Goal: Task Accomplishment & Management: Complete application form

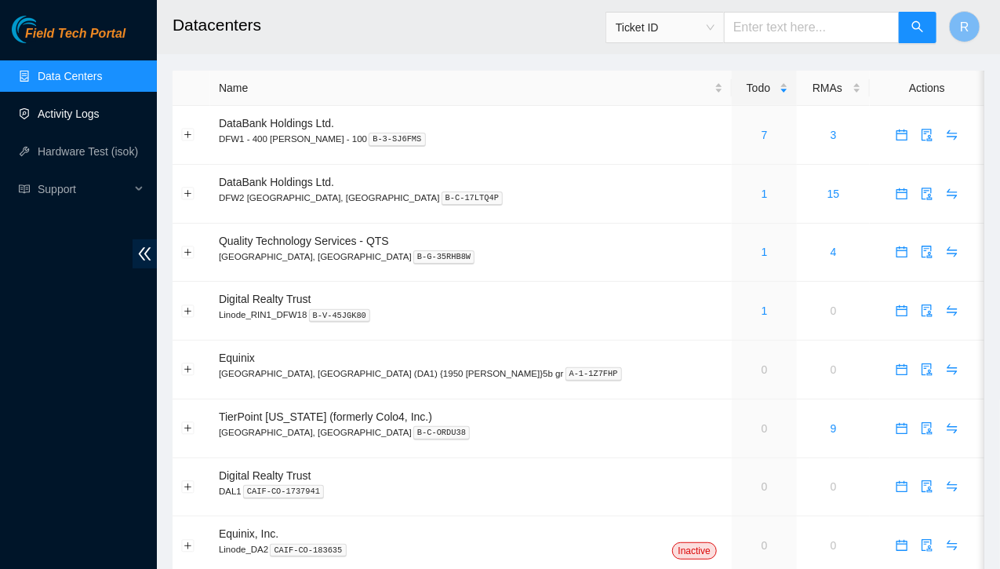
click at [82, 117] on link "Activity Logs" at bounding box center [69, 113] width 62 height 13
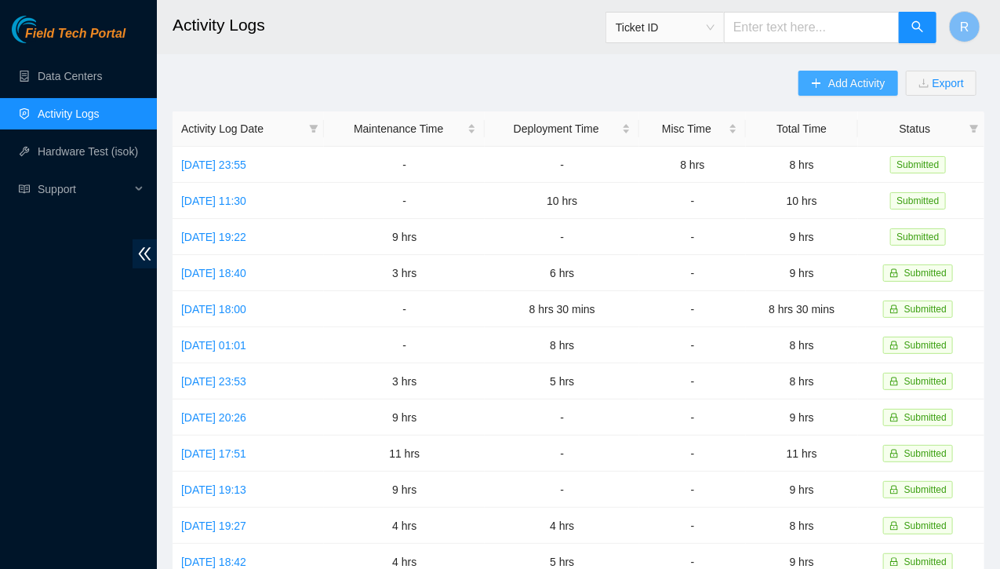
click at [844, 84] on span "Add Activity" at bounding box center [857, 83] width 56 height 17
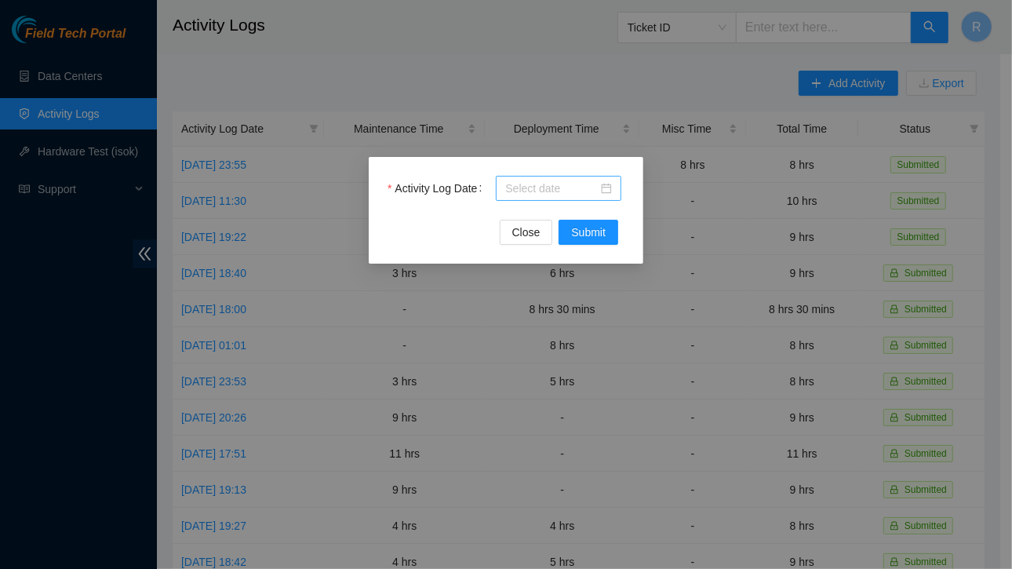
click at [609, 190] on div at bounding box center [558, 188] width 107 height 17
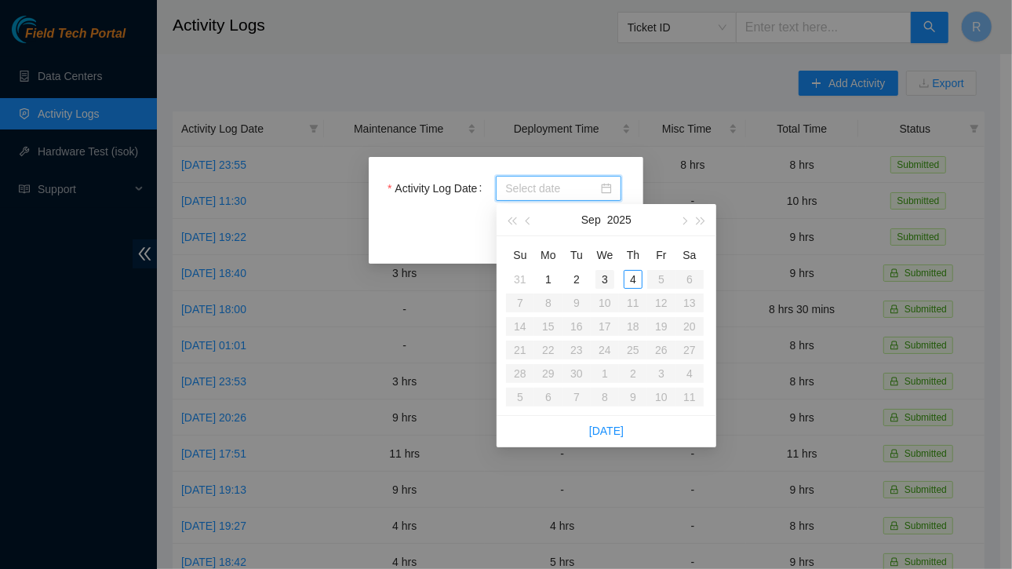
type input "[DATE]"
click at [603, 285] on div "3" at bounding box center [605, 279] width 19 height 19
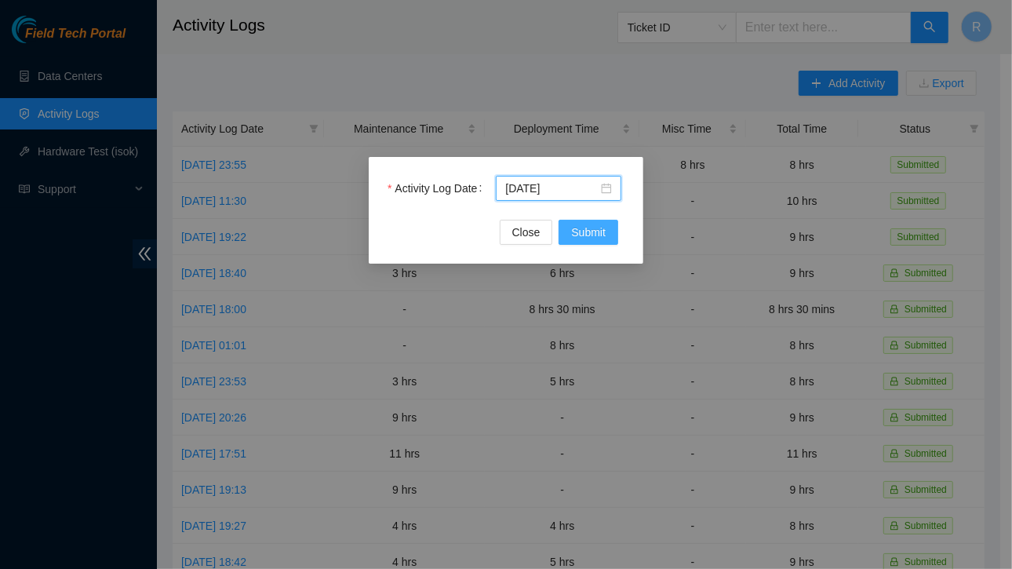
click at [582, 238] on span "Submit" at bounding box center [588, 232] width 35 height 17
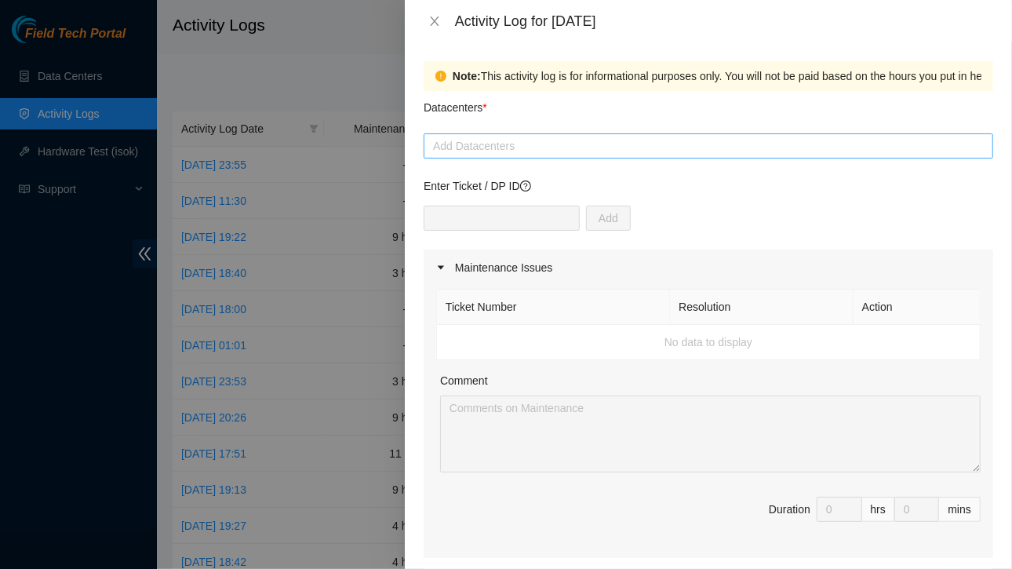
click at [898, 137] on div at bounding box center [709, 146] width 562 height 19
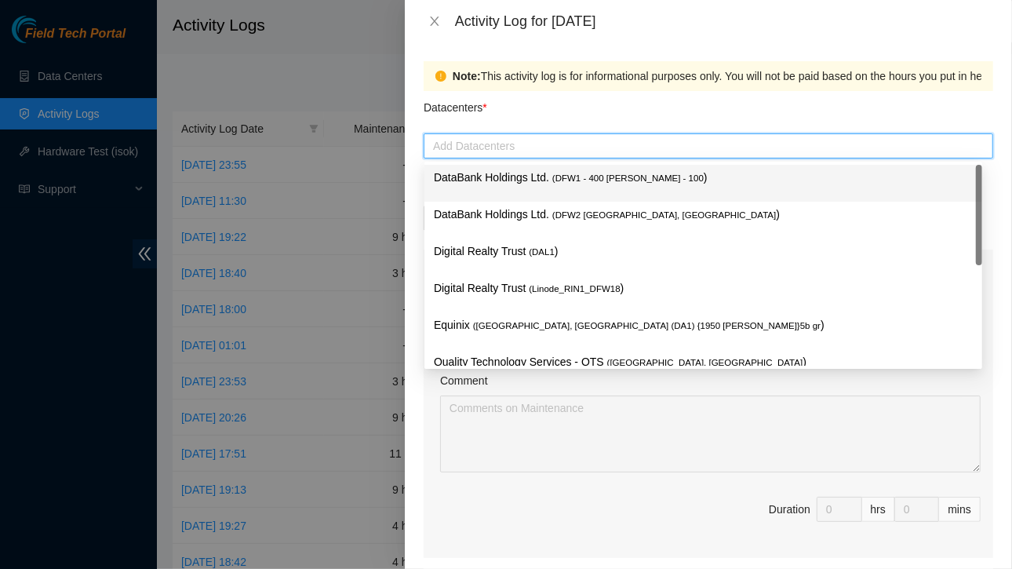
click at [632, 16] on div "Activity Log for [DATE]" at bounding box center [724, 21] width 538 height 17
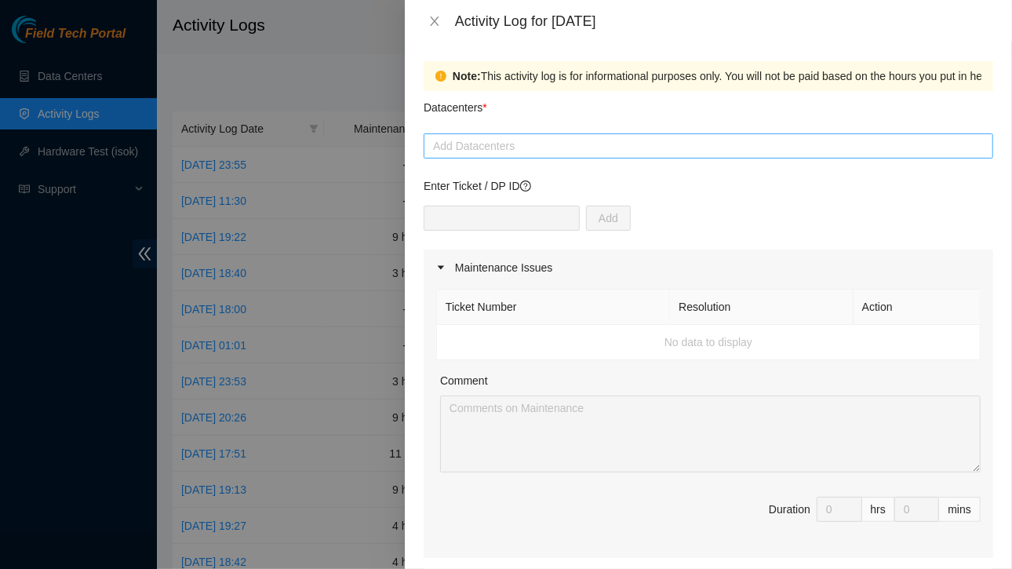
click at [504, 146] on div at bounding box center [709, 146] width 562 height 19
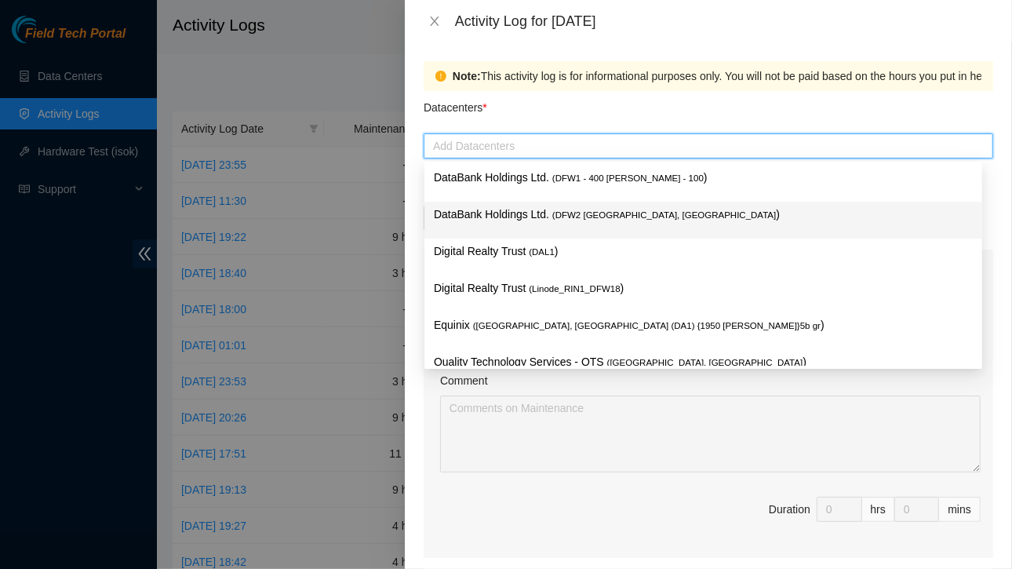
click at [523, 216] on p "DataBank Holdings Ltd. ( DFW2 [GEOGRAPHIC_DATA], [GEOGRAPHIC_DATA] )" at bounding box center [703, 215] width 539 height 18
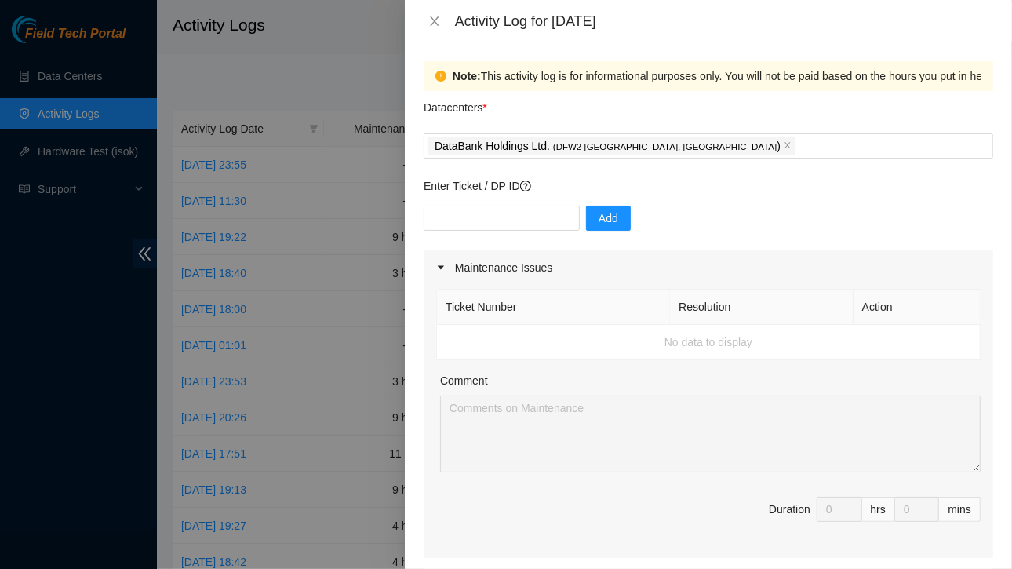
click at [639, 96] on div "Datacenters *" at bounding box center [709, 112] width 570 height 42
click at [510, 220] on input "text" at bounding box center [502, 218] width 156 height 25
paste input "DP83580"
type input "DP83580"
click at [599, 217] on span "Add" at bounding box center [609, 218] width 20 height 17
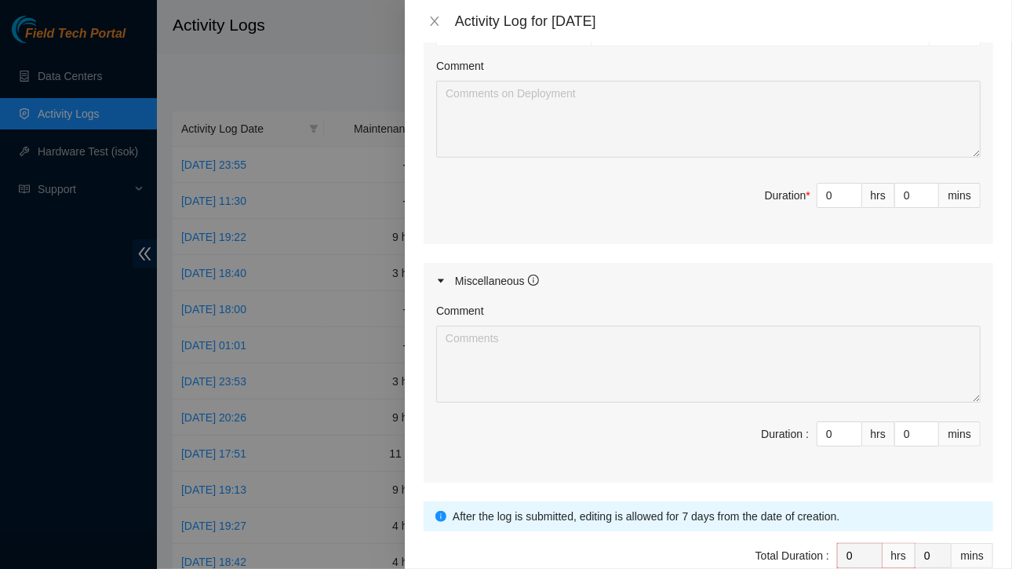
scroll to position [637, 0]
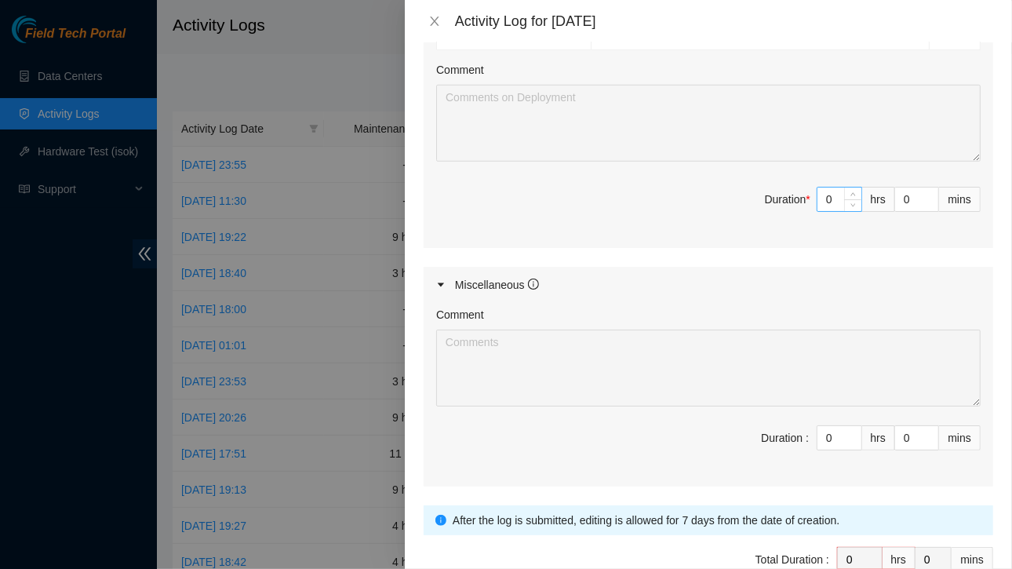
click at [826, 197] on input "0" at bounding box center [840, 200] width 44 height 24
type input "1"
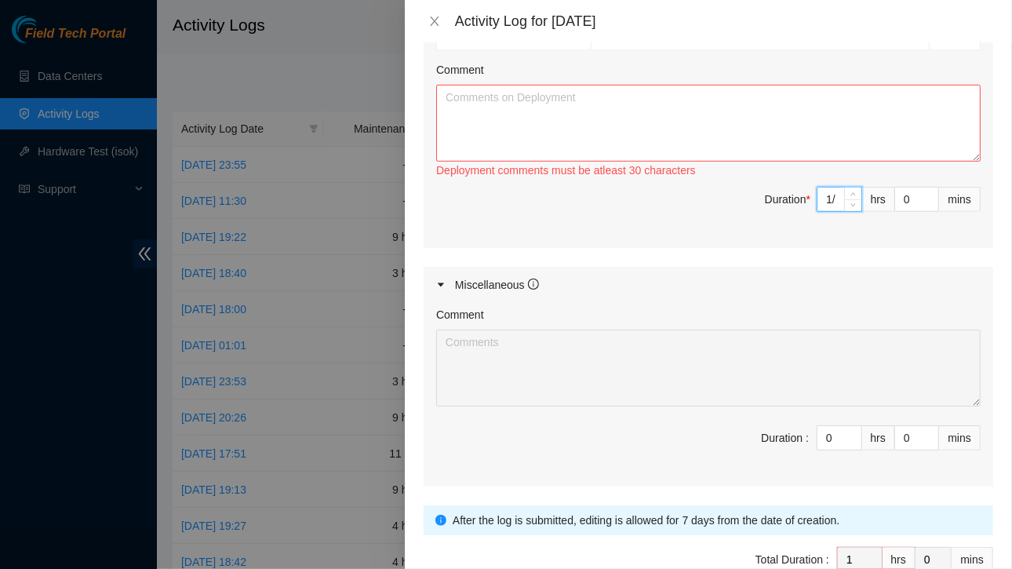
type input "1"
type input "0"
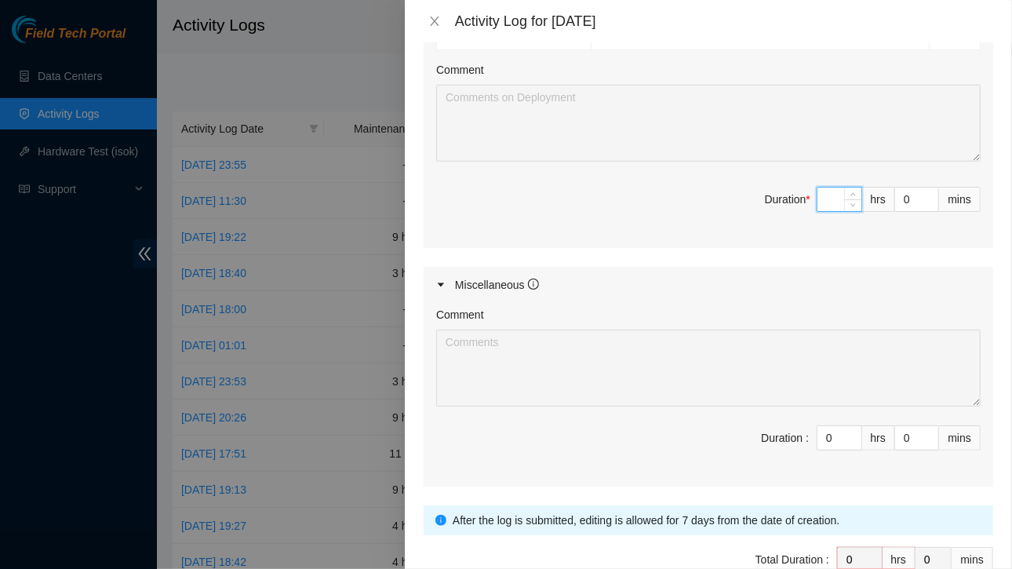
type input "1"
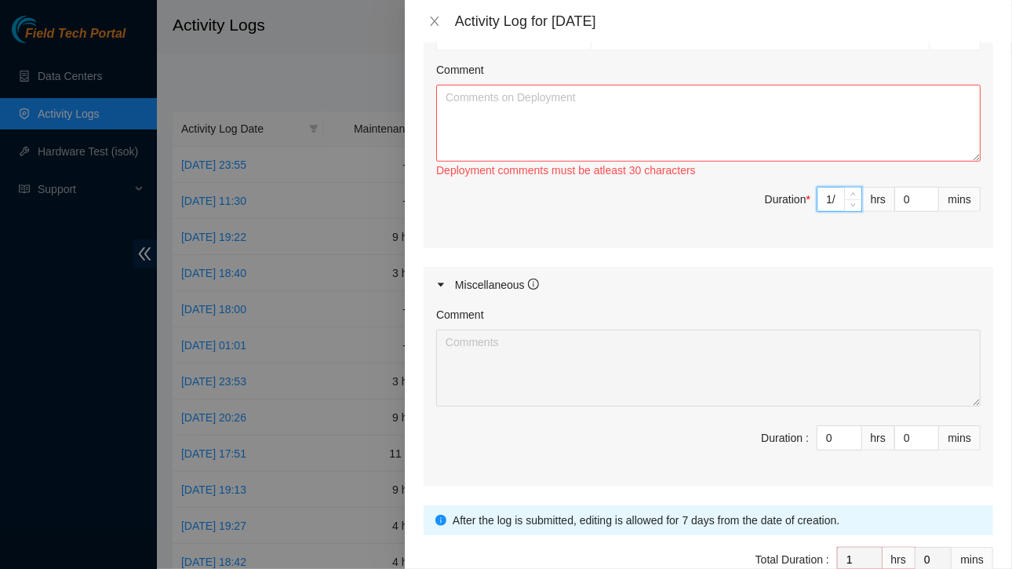
type input "1"
type input "0"
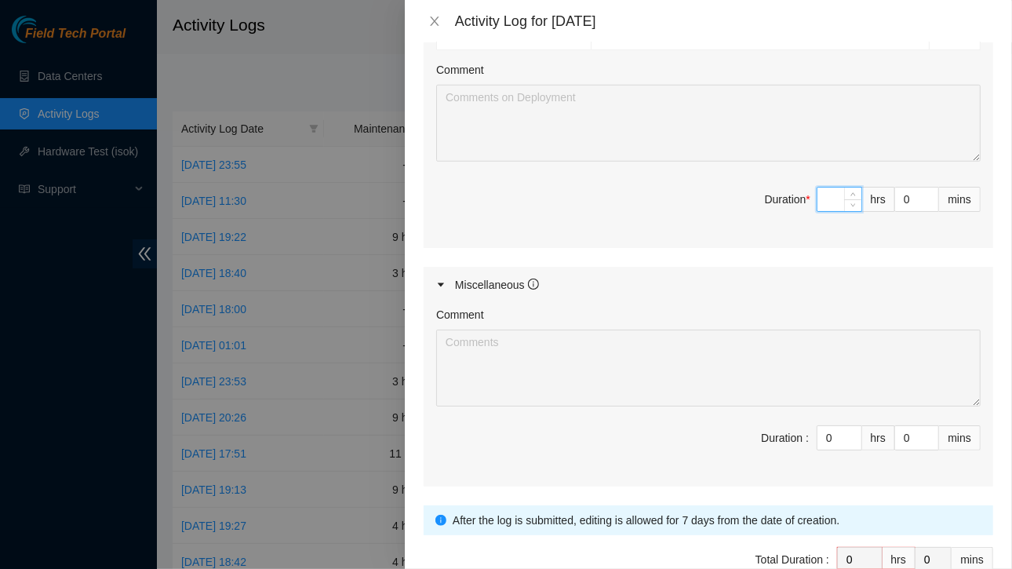
type input "1"
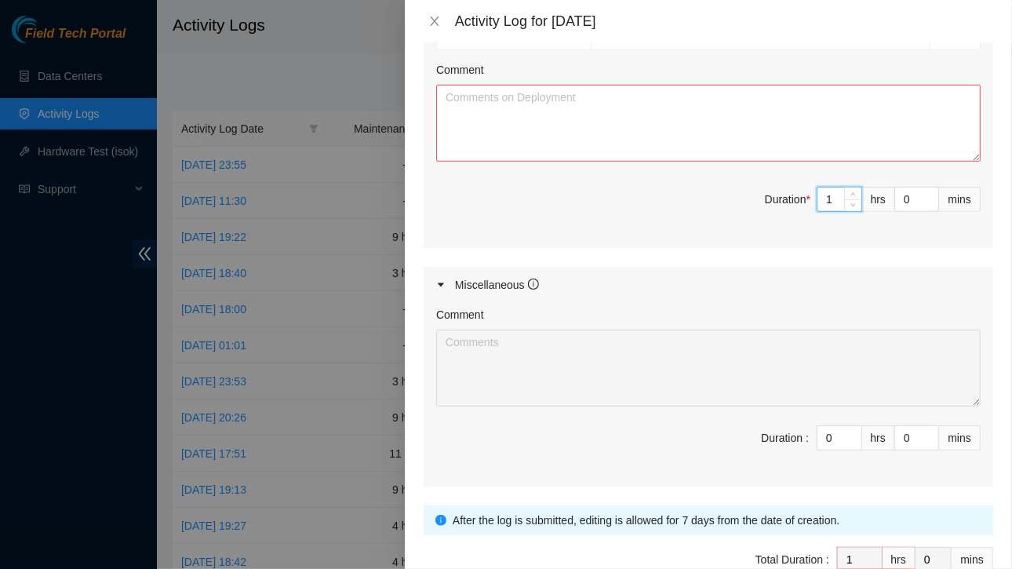
type input "10"
click at [898, 194] on input "0" at bounding box center [916, 200] width 43 height 24
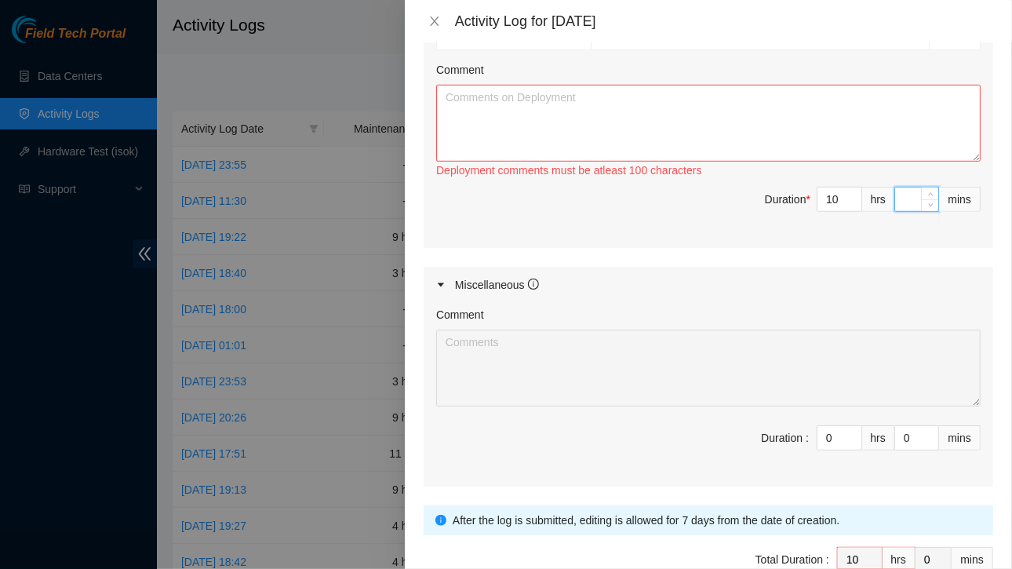
type input "3"
type input "30"
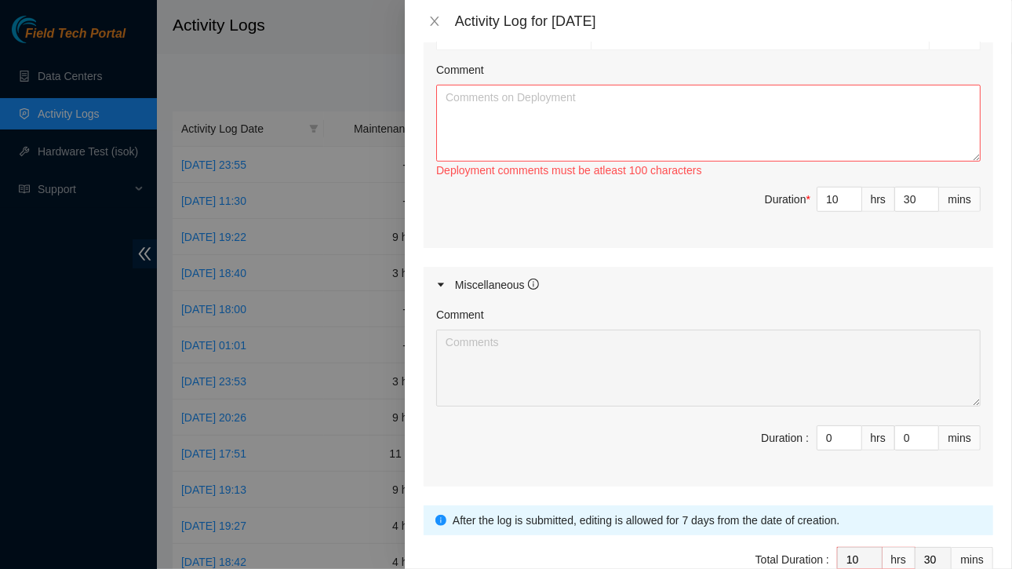
click at [759, 267] on div "Miscellaneous" at bounding box center [709, 285] width 570 height 36
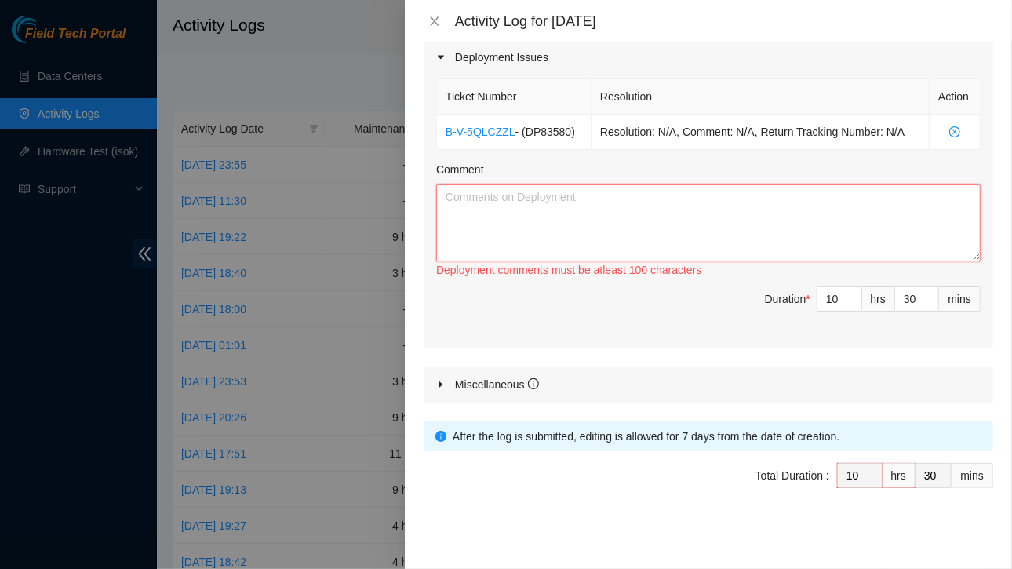
click at [574, 214] on textarea "Comment" at bounding box center [708, 222] width 545 height 77
paste textarea "We need to do same thing here as well: During a scheduled maintenance, we will …"
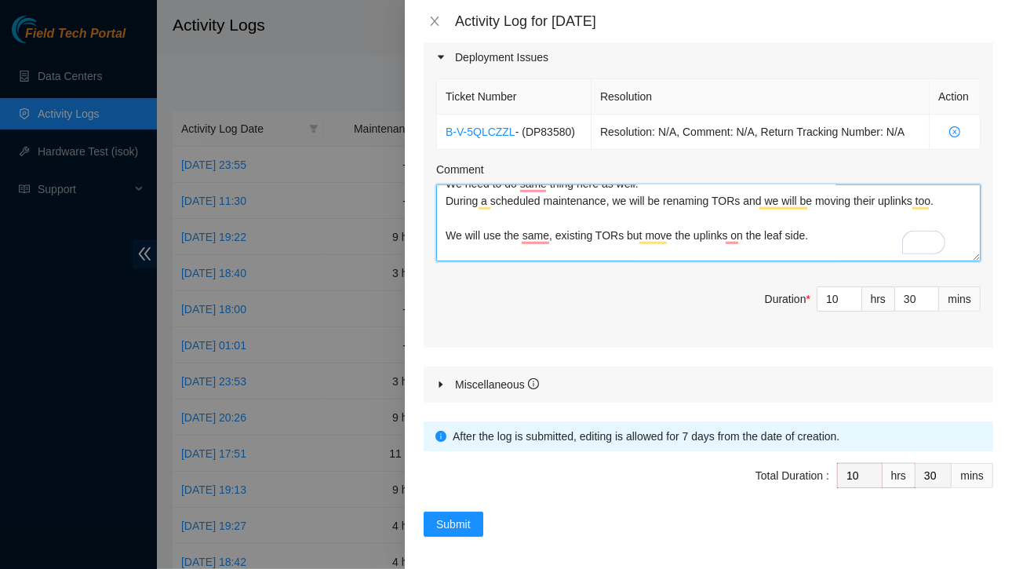
scroll to position [14, 0]
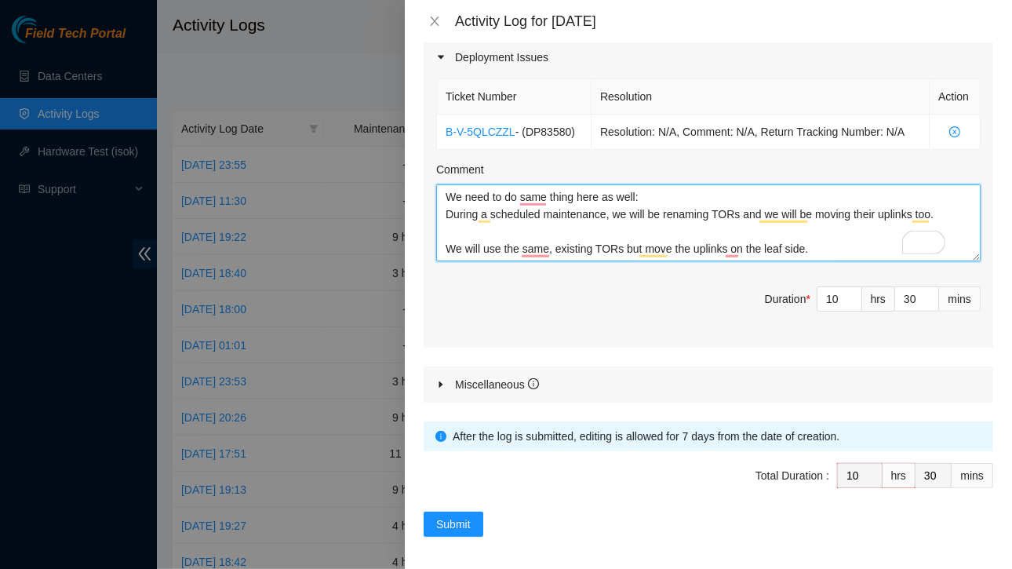
click at [446, 195] on textarea "We need to do same thing here as well: During a scheduled maintenance, we will …" at bounding box center [708, 222] width 545 height 77
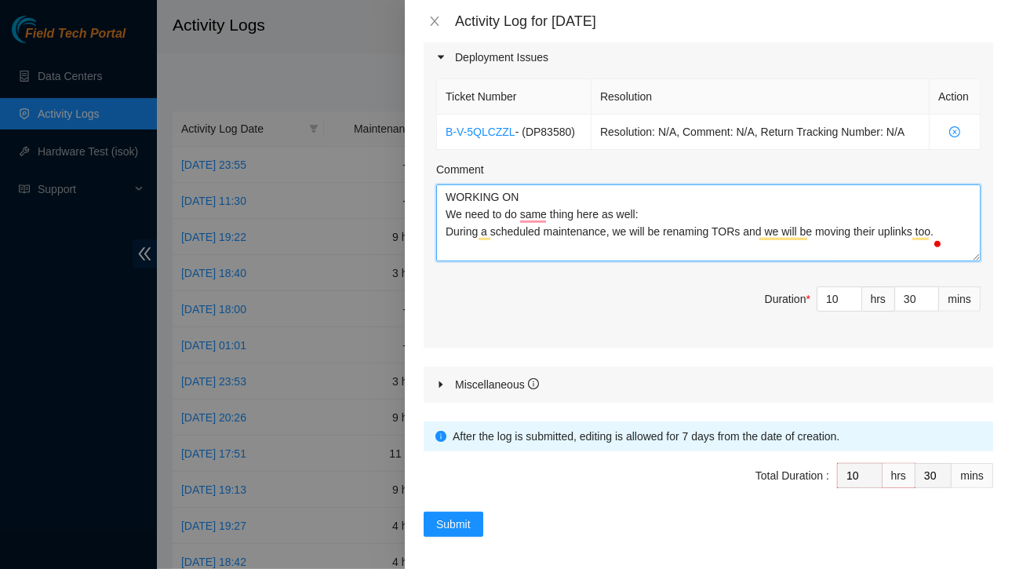
paste textarea "We need to do same thing here as well: During a scheduled maintenance, we will …"
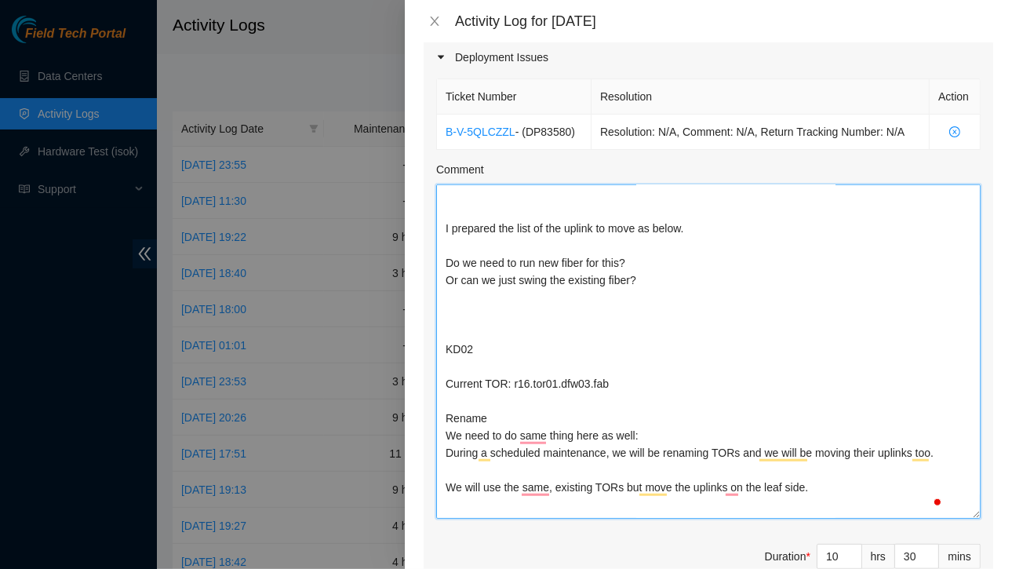
drag, startPoint x: 977, startPoint y: 319, endPoint x: 994, endPoint y: 512, distance: 193.8
click at [994, 512] on div "Note: This activity log is for informational purposes only. You will not be pai…" at bounding box center [708, 305] width 607 height 527
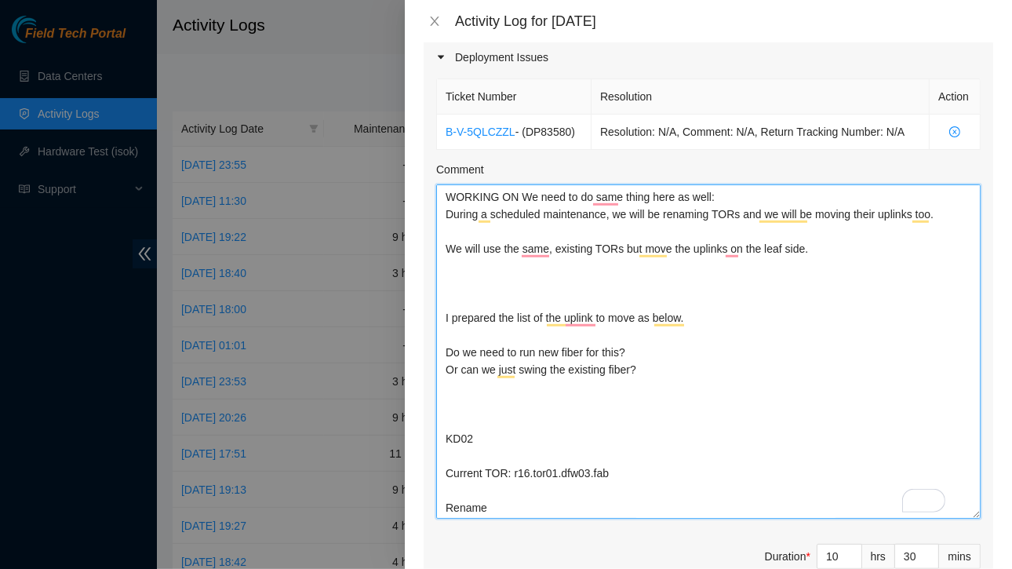
drag, startPoint x: 444, startPoint y: 212, endPoint x: 675, endPoint y: 368, distance: 278.6
click at [675, 368] on textarea "WORKING ON We need to do same thing here as well: During a scheduled maintenanc…" at bounding box center [708, 351] width 545 height 334
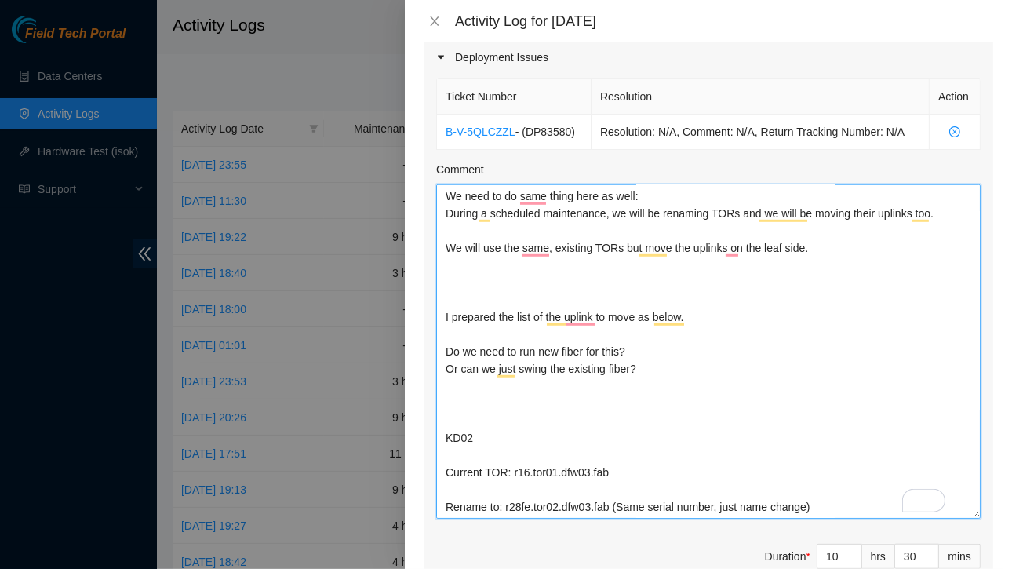
drag, startPoint x: 448, startPoint y: 435, endPoint x: 822, endPoint y: 516, distance: 382.3
click at [822, 516] on div "Ticket Number Resolution Action B-V-5QLCZZL - ( DP83580 ) Resolution: N/A, Comm…" at bounding box center [709, 340] width 570 height 530
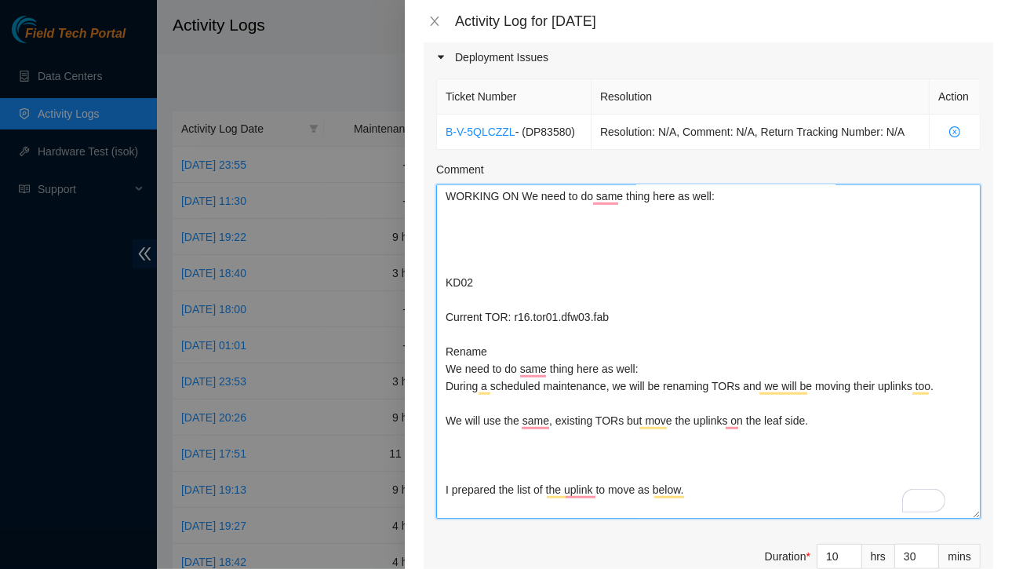
click at [517, 193] on textarea "WORKING ON We need to do same thing here as well: KD02 Current TOR: r16.tor01.d…" at bounding box center [708, 351] width 545 height 334
click at [644, 195] on textarea "WORKING ON We need to do same thing here as well: KD02 Current TOR: r16.tor01.d…" at bounding box center [708, 351] width 545 height 334
paste textarea "DP Prep | DP83580 - FABRIC-DFW3: Make region(s) Large Region Ready: FABRIC-DFW3…"
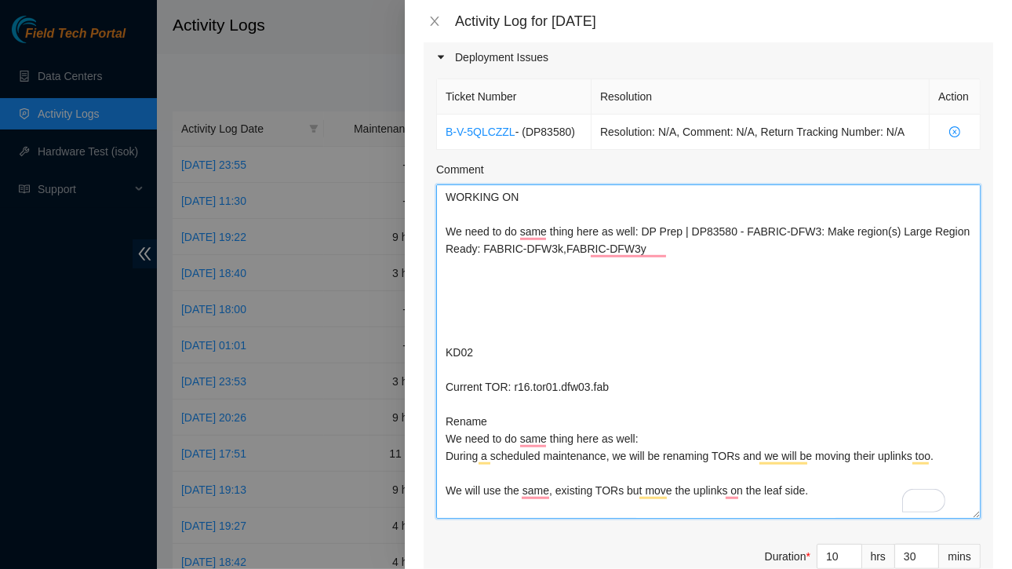
drag, startPoint x: 635, startPoint y: 231, endPoint x: 488, endPoint y: 235, distance: 146.8
click at [488, 235] on textarea "WORKING ON We need to do same thing here as well: DP Prep | DP83580 - FABRIC-DF…" at bounding box center [708, 351] width 545 height 334
click at [525, 306] on textarea "WORKING ON We need to do same thing here as well: DP Prep | DP83580 - FABRIC-DF…" at bounding box center [708, 351] width 545 height 334
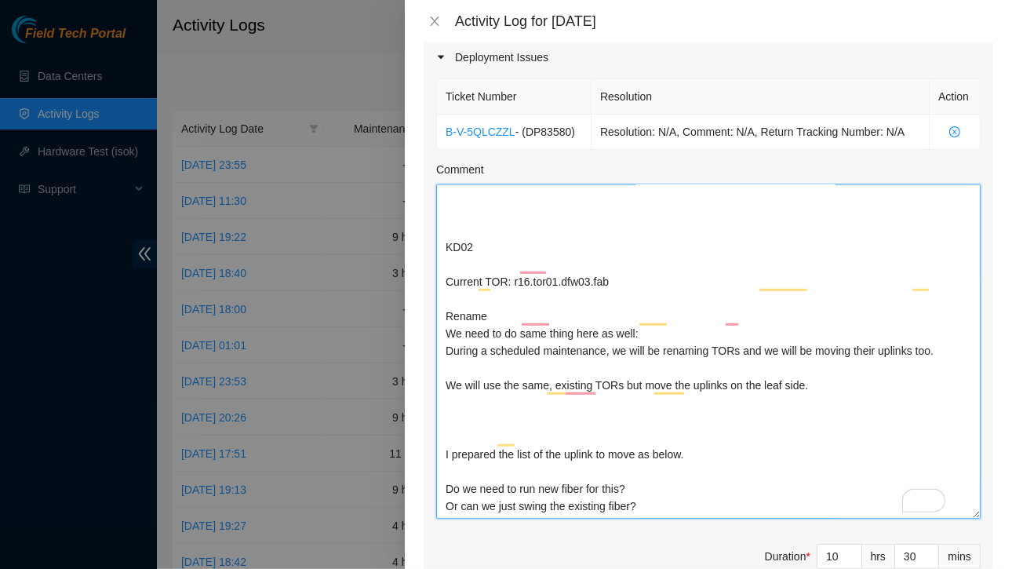
drag, startPoint x: 446, startPoint y: 417, endPoint x: 645, endPoint y: 445, distance: 201.2
click at [645, 445] on textarea "WORKING ON We need to do same thing here as well: DP Prep | DP83580 - FABRIC-DF…" at bounding box center [708, 351] width 545 height 334
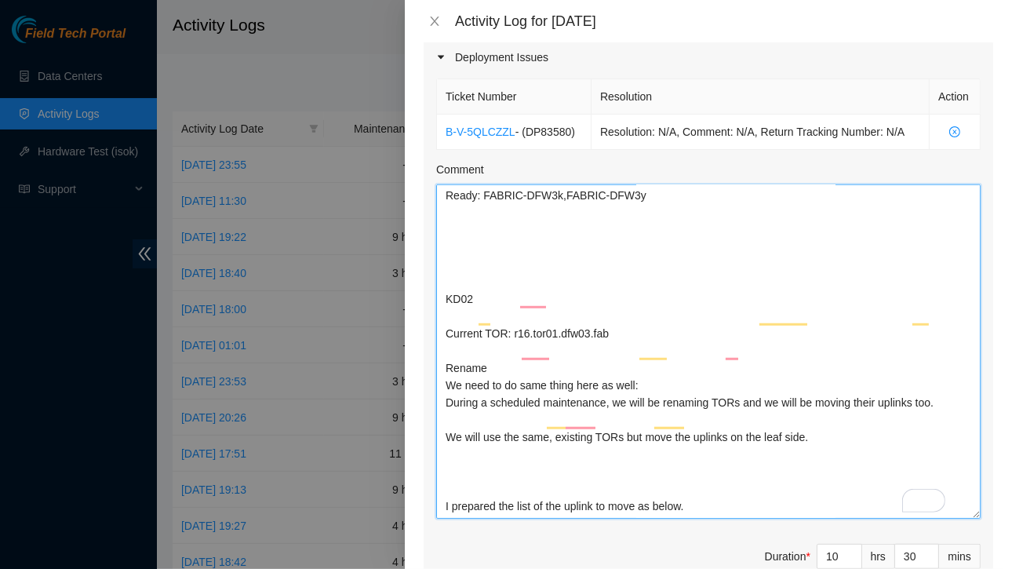
drag, startPoint x: 1010, startPoint y: 318, endPoint x: 666, endPoint y: 282, distance: 345.6
click at [666, 282] on textarea "WORKING ON We need to do same thing here as well: DP Prep | DP83580 - FABRIC-DF…" at bounding box center [708, 351] width 545 height 334
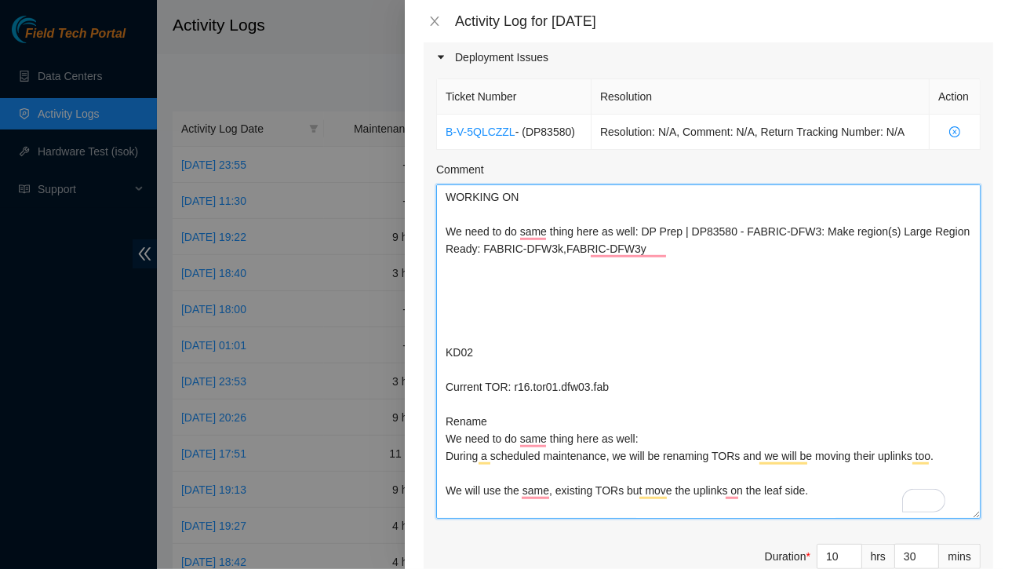
type textarea "R"
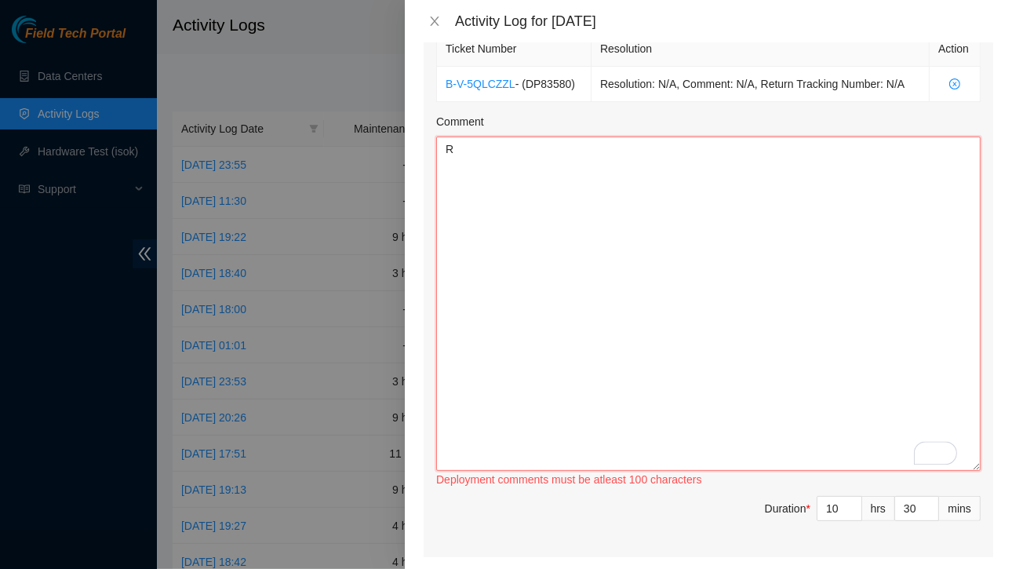
click at [624, 260] on textarea "R" at bounding box center [708, 304] width 545 height 334
type textarea "w"
paste textarea "Lo: IP Dolo | SI32232 - AMETCO-ADI2: Elit seddoe(t) Incid Utlabo Etdol: MAGNAA-…"
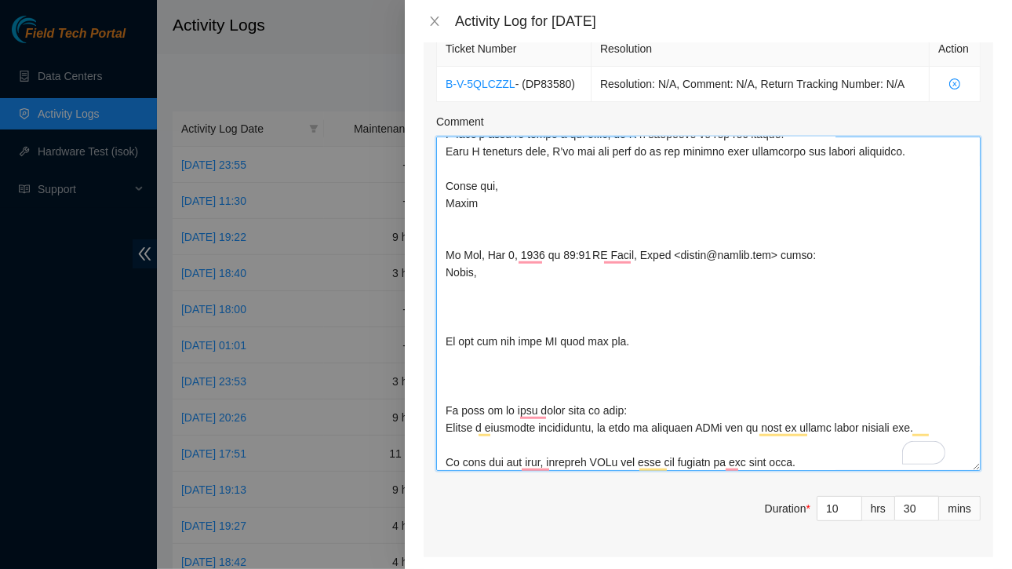
scroll to position [93, 0]
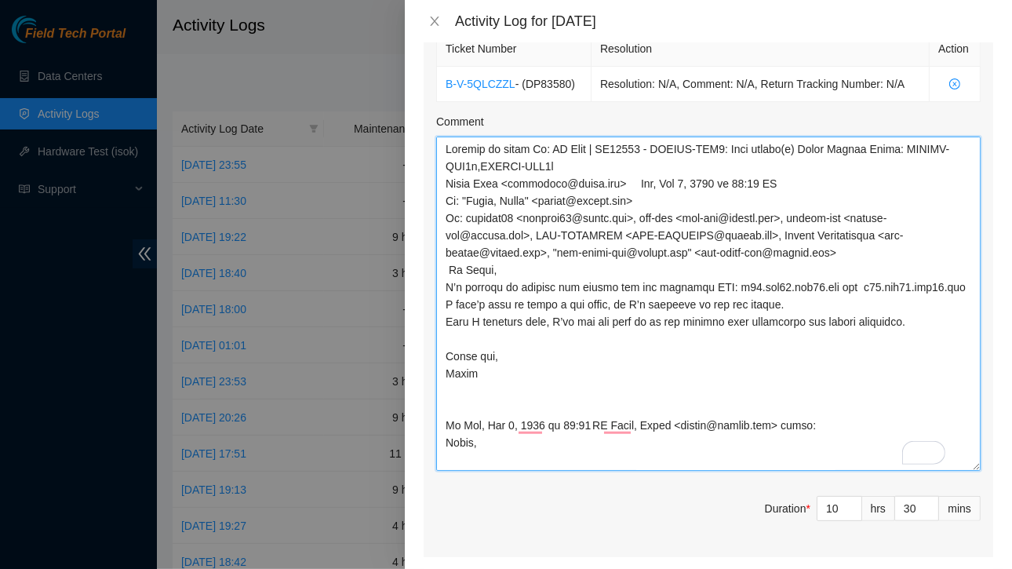
click at [530, 148] on textarea "Comment" at bounding box center [708, 304] width 545 height 334
click at [549, 148] on textarea "Comment" at bounding box center [708, 304] width 545 height 334
type textarea "Loremip do sitam CO Adip | EL15157 - SEDDOE-TEM3: Inci utlabo(e) Dolor Magnaa E…"
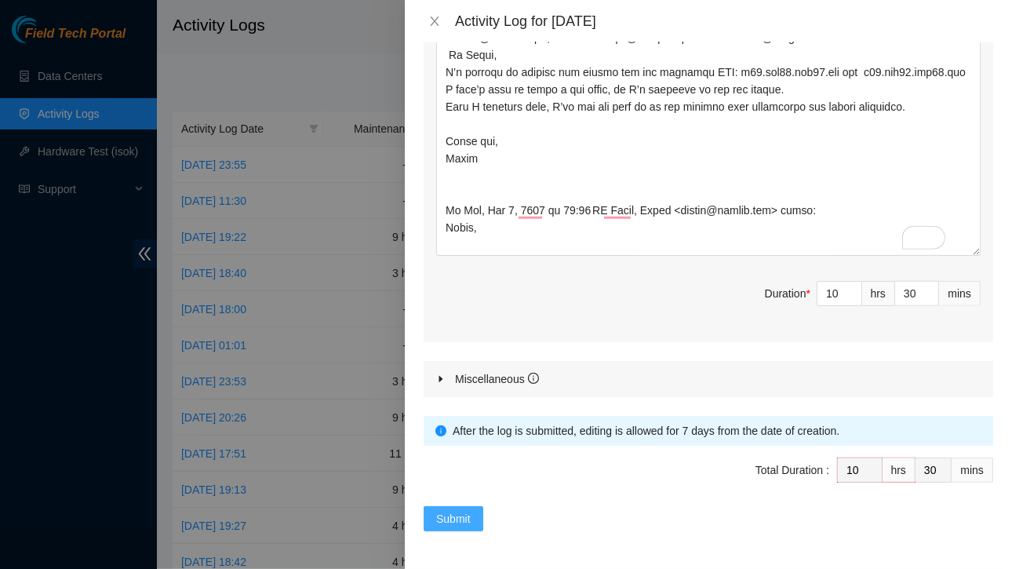
click at [463, 512] on span "Submit" at bounding box center [453, 518] width 35 height 17
